Goal: Browse casually

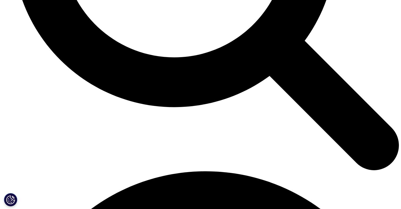
scroll to position [1162, 0]
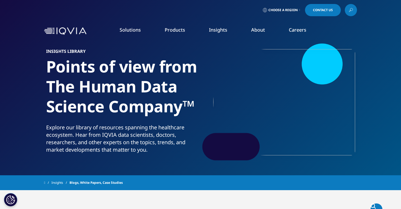
click at [72, 33] on img at bounding box center [65, 31] width 42 height 8
